Goal: Find specific page/section

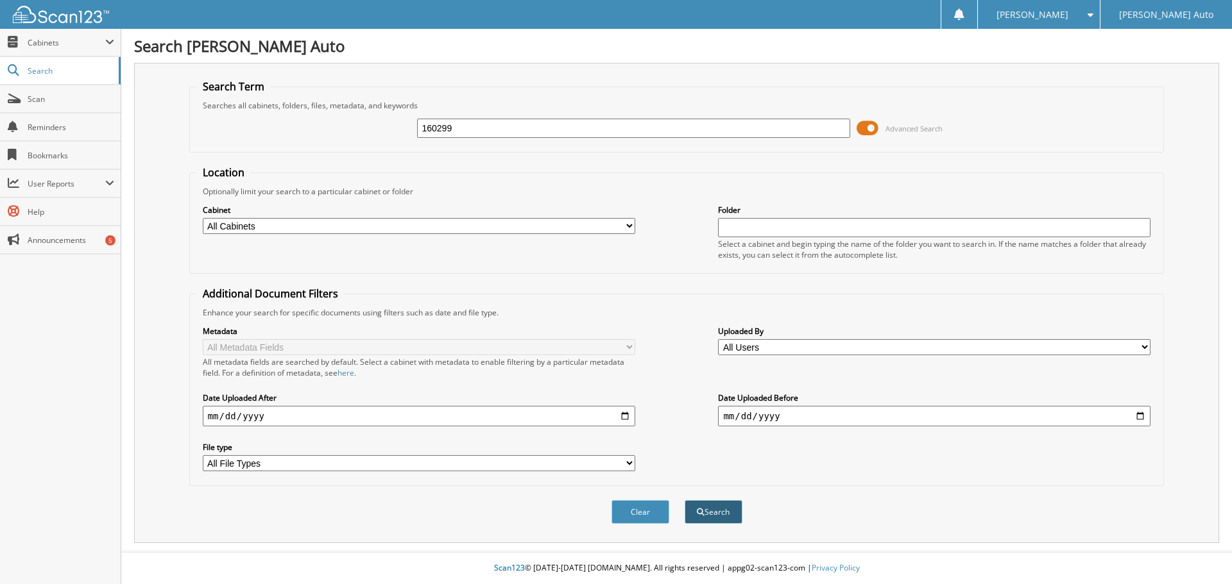
type input "160299"
click at [722, 507] on button "Search" at bounding box center [714, 512] width 58 height 24
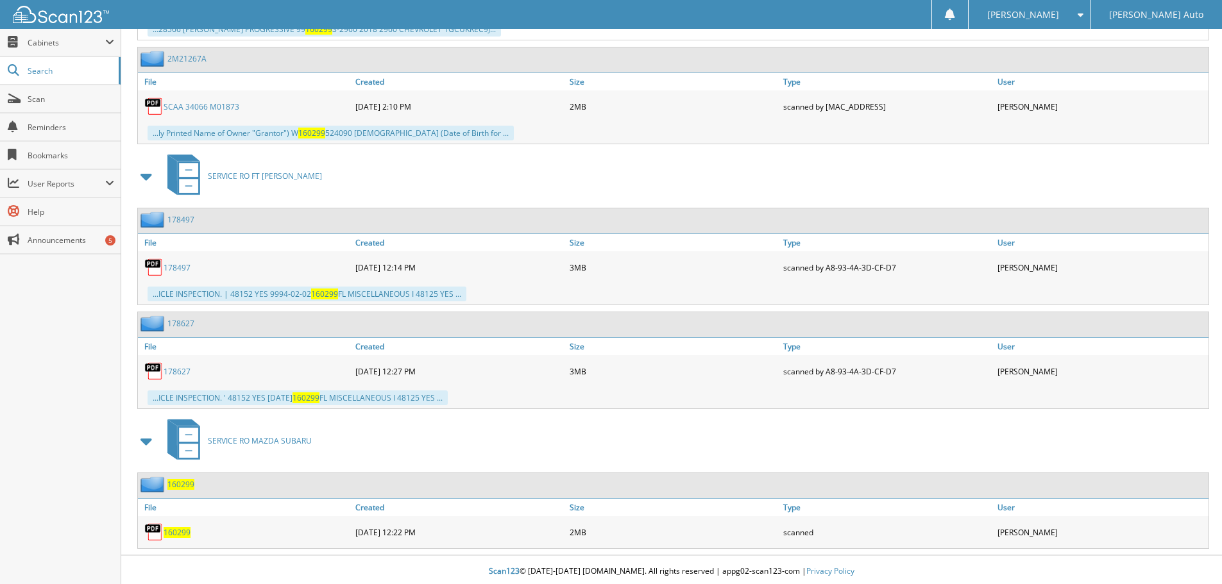
scroll to position [1427, 0]
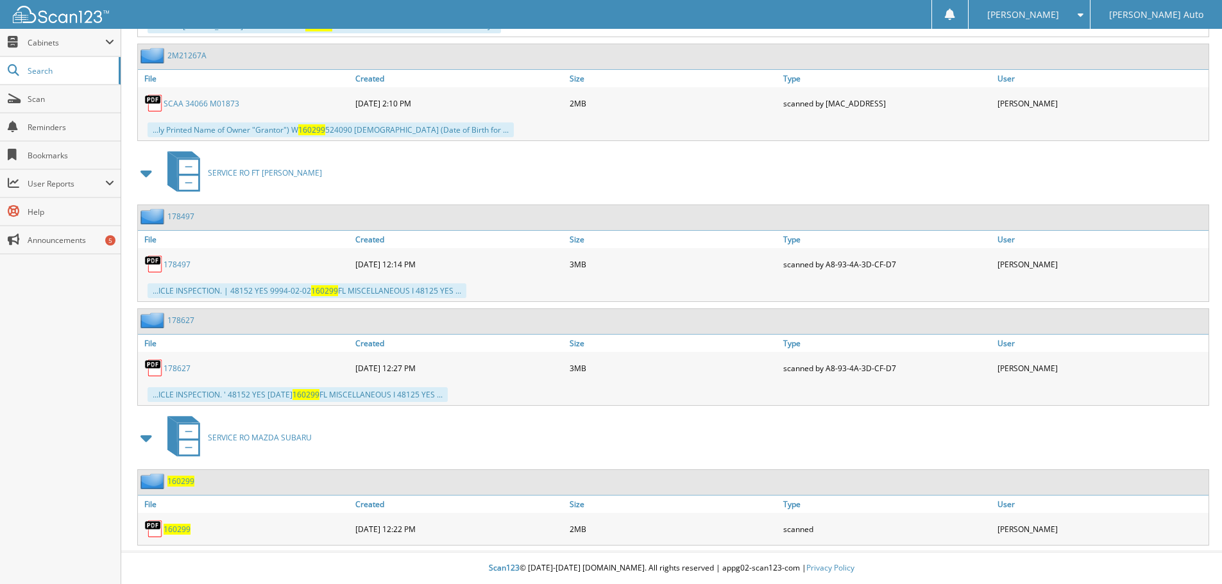
click at [175, 528] on span "160299" at bounding box center [177, 529] width 27 height 11
